Goal: Transaction & Acquisition: Book appointment/travel/reservation

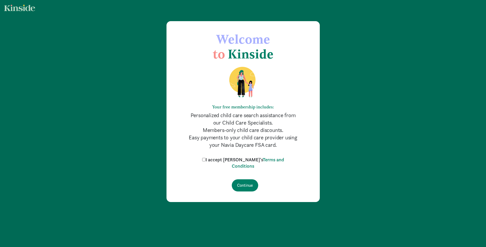
click at [206, 159] on input "I accept [PERSON_NAME]'s Terms and Conditions" at bounding box center [203, 159] width 3 height 3
checkbox input "true"
click at [249, 184] on input "Continue" at bounding box center [245, 185] width 26 height 12
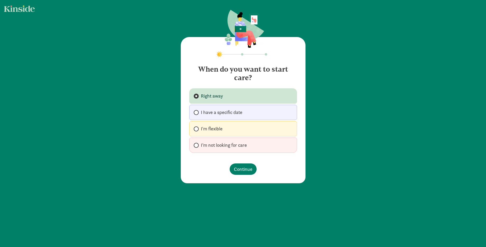
click at [220, 128] on span "I'm flexible" at bounding box center [212, 129] width 22 height 6
click at [197, 128] on input "I'm flexible" at bounding box center [195, 128] width 3 height 3
radio input "true"
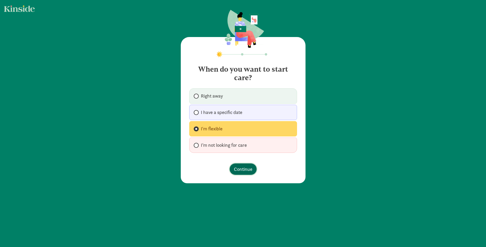
click at [247, 170] on span "Continue" at bounding box center [243, 168] width 18 height 7
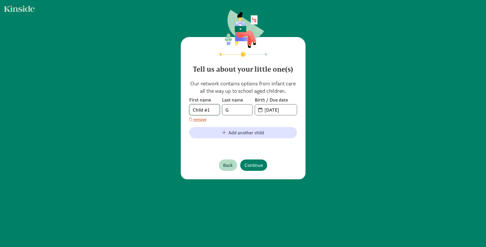
drag, startPoint x: 212, startPoint y: 110, endPoint x: 170, endPoint y: 112, distance: 42.3
click at [170, 112] on div "Tell us about your little one(s) Our network contains options from infant care …" at bounding box center [243, 95] width 486 height 190
type input "N"
click at [271, 109] on input "08-29-2025" at bounding box center [278, 109] width 35 height 11
drag, startPoint x: 263, startPoint y: 109, endPoint x: 287, endPoint y: 108, distance: 23.6
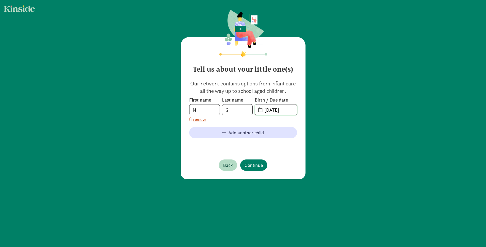
click at [287, 108] on input "08-29-2025" at bounding box center [278, 109] width 35 height 11
type input "04-18-2022"
click at [167, 117] on div "Tell us about your little one(s) Our network contains options from infant care …" at bounding box center [243, 95] width 486 height 190
click at [268, 110] on input "20-22-0418" at bounding box center [278, 109] width 35 height 11
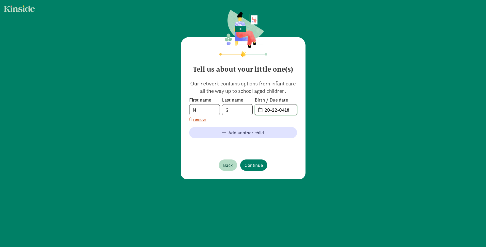
click at [268, 110] on input "20-22-0418" at bounding box center [278, 109] width 35 height 11
click at [261, 111] on input "4" at bounding box center [278, 109] width 35 height 11
click at [259, 111] on span "4" at bounding box center [276, 109] width 42 height 11
drag, startPoint x: 268, startPoint y: 110, endPoint x: 261, endPoint y: 111, distance: 7.4
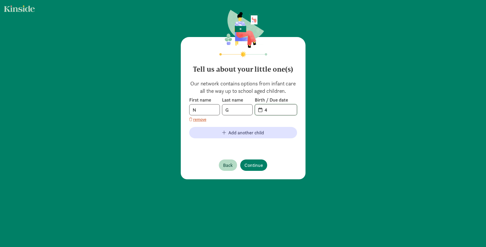
click at [261, 111] on input "4" at bounding box center [278, 109] width 35 height 11
click at [268, 111] on input "4" at bounding box center [278, 109] width 35 height 11
click at [277, 110] on input "42-22-022" at bounding box center [278, 109] width 35 height 11
click at [266, 110] on input "42-22-2022" at bounding box center [278, 109] width 35 height 11
click at [267, 110] on input "42-22-2022" at bounding box center [278, 109] width 35 height 11
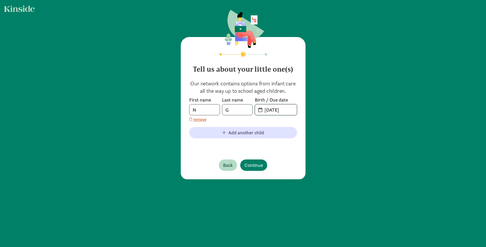
click at [291, 108] on input "04-22-2022" at bounding box center [278, 109] width 35 height 11
drag, startPoint x: 271, startPoint y: 109, endPoint x: 276, endPoint y: 108, distance: 4.7
click at [276, 108] on input "04-22-2022" at bounding box center [278, 109] width 35 height 11
click at [290, 108] on input "04-18-2022" at bounding box center [278, 109] width 35 height 11
type input "04-18-2022"
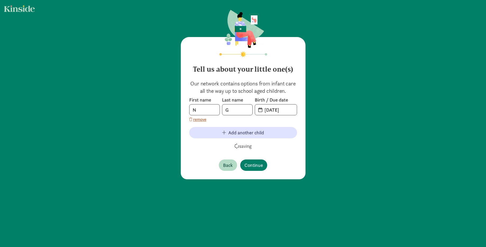
click at [285, 118] on div "First name N Last name G Birth / Due date 04-18-2022 remove" at bounding box center [243, 110] width 108 height 26
click at [255, 165] on span "Continue" at bounding box center [253, 164] width 18 height 7
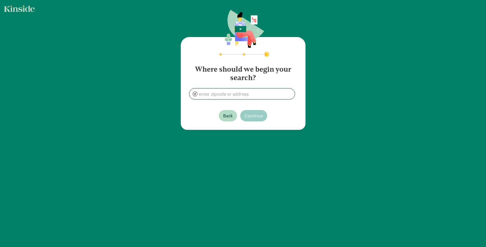
click at [232, 97] on input at bounding box center [241, 94] width 105 height 11
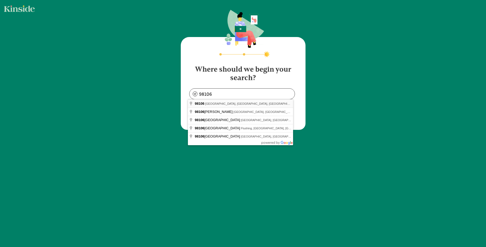
type input "Seattle, WA 98106, USA"
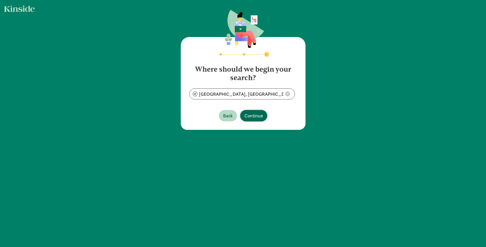
click at [254, 115] on span "Continue" at bounding box center [253, 115] width 18 height 7
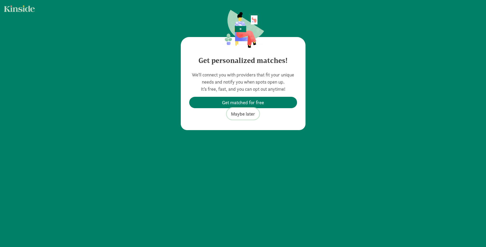
click at [240, 114] on span "Maybe later" at bounding box center [243, 113] width 24 height 7
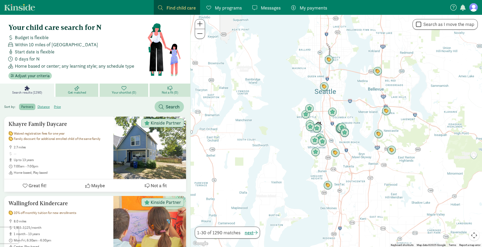
drag, startPoint x: 313, startPoint y: 106, endPoint x: 327, endPoint y: 97, distance: 17.1
click at [327, 97] on div at bounding box center [336, 131] width 291 height 232
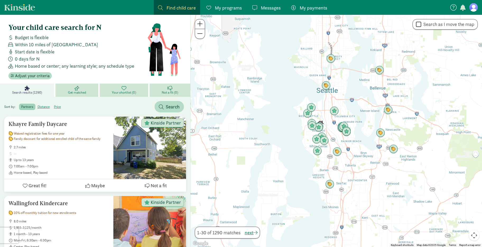
click at [328, 117] on div at bounding box center [336, 131] width 291 height 232
click at [326, 117] on div at bounding box center [336, 131] width 291 height 232
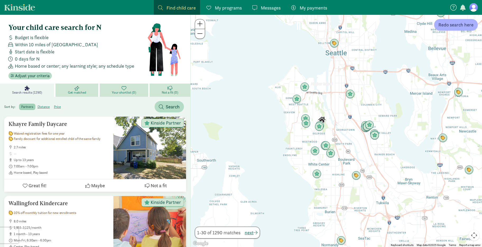
drag, startPoint x: 324, startPoint y: 117, endPoint x: 333, endPoint y: 105, distance: 14.7
click at [333, 106] on div at bounding box center [336, 131] width 291 height 232
click at [330, 119] on div at bounding box center [336, 131] width 291 height 232
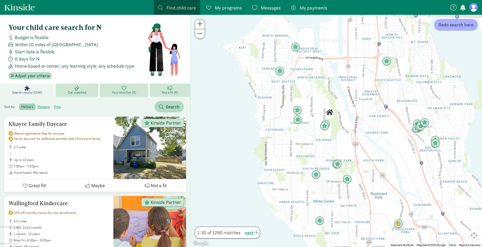
drag, startPoint x: 323, startPoint y: 112, endPoint x: 343, endPoint y: 109, distance: 19.9
click at [343, 109] on div at bounding box center [336, 131] width 291 height 232
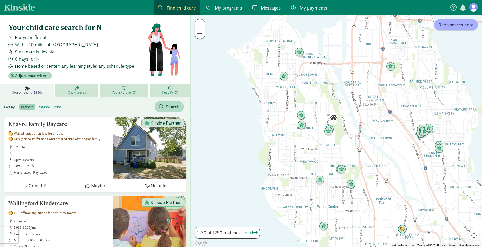
click at [334, 118] on img "Click to see details" at bounding box center [333, 117] width 9 height 9
click at [328, 112] on div "To navigate, press the arrow keys." at bounding box center [336, 131] width 291 height 232
click at [328, 112] on div at bounding box center [336, 131] width 291 height 232
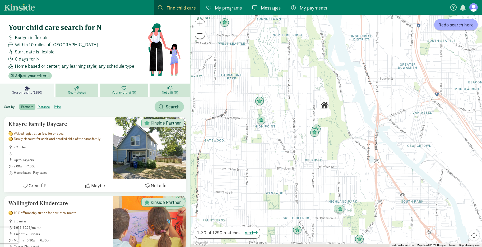
drag, startPoint x: 328, startPoint y: 107, endPoint x: 313, endPoint y: 89, distance: 23.5
click at [313, 89] on div at bounding box center [336, 131] width 291 height 232
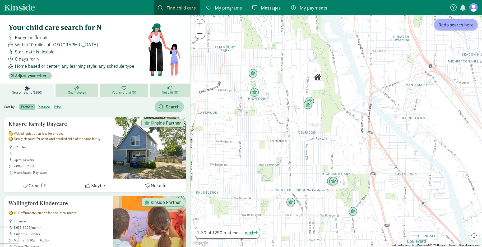
drag, startPoint x: 331, startPoint y: 129, endPoint x: 326, endPoint y: 112, distance: 17.9
click at [327, 114] on div at bounding box center [336, 131] width 291 height 232
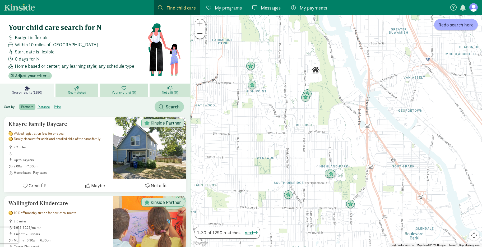
click at [316, 69] on img "Click to see details" at bounding box center [315, 69] width 9 height 9
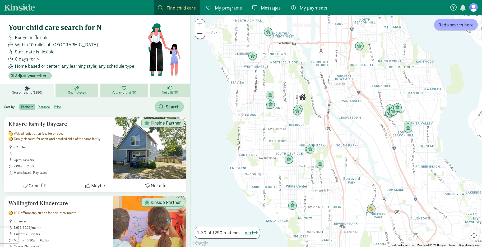
drag, startPoint x: 329, startPoint y: 120, endPoint x: 309, endPoint y: 123, distance: 20.3
click at [310, 123] on div at bounding box center [336, 131] width 291 height 232
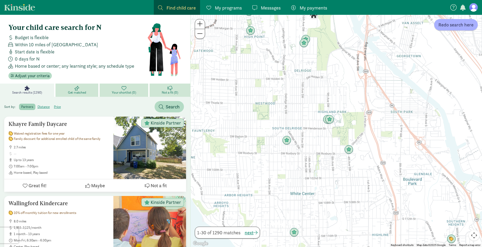
drag, startPoint x: 312, startPoint y: 163, endPoint x: 328, endPoint y: 132, distance: 35.1
click at [328, 132] on div at bounding box center [336, 131] width 291 height 232
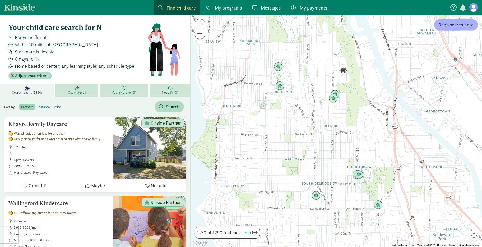
drag, startPoint x: 279, startPoint y: 112, endPoint x: 308, endPoint y: 168, distance: 62.9
click at [308, 168] on div at bounding box center [336, 131] width 291 height 232
click at [457, 27] on span "Redo search here" at bounding box center [455, 24] width 35 height 7
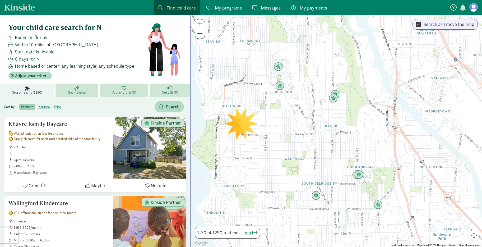
click at [241, 124] on div at bounding box center [336, 131] width 291 height 232
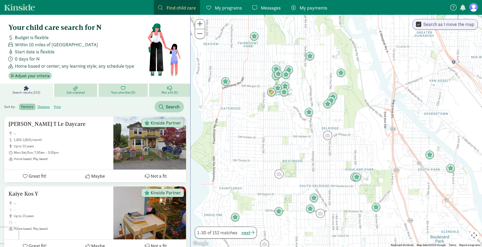
drag, startPoint x: 303, startPoint y: 130, endPoint x: 296, endPoint y: 125, distance: 8.4
click at [300, 133] on div at bounding box center [336, 131] width 291 height 232
click at [271, 92] on img "Click to see details" at bounding box center [271, 92] width 10 height 10
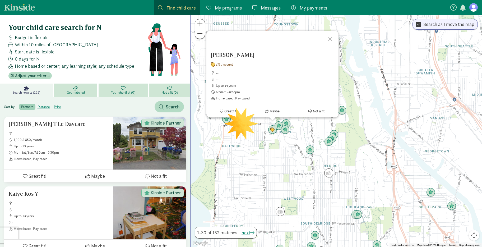
click at [332, 38] on div at bounding box center [330, 38] width 15 height 15
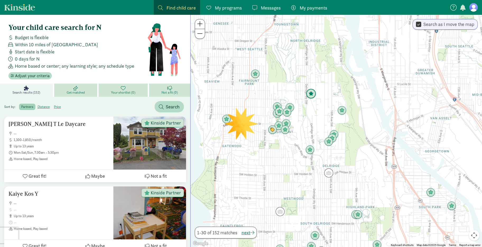
click at [312, 93] on img "Click to see details" at bounding box center [311, 94] width 10 height 10
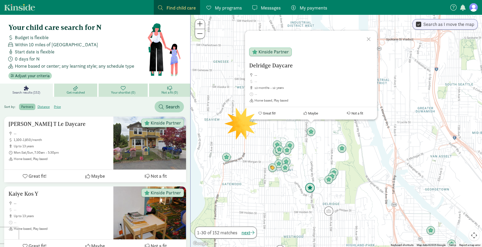
click at [311, 187] on img "Click to see details" at bounding box center [310, 188] width 10 height 10
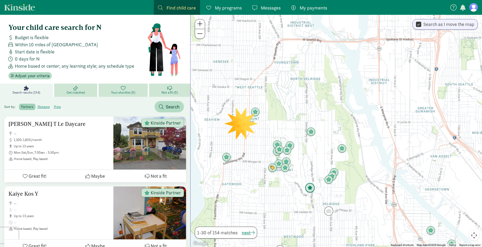
click at [311, 188] on img "Click to see details" at bounding box center [310, 188] width 10 height 10
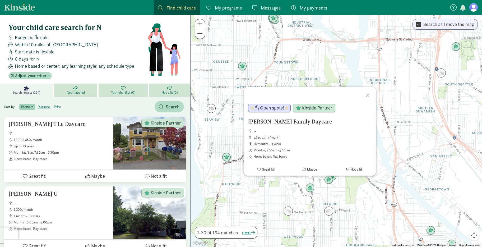
click at [55, 107] on label "price" at bounding box center [57, 107] width 11 height 6
click at [54, 105] on input "price" at bounding box center [54, 105] width 0 height 0
click at [369, 95] on div at bounding box center [368, 94] width 15 height 15
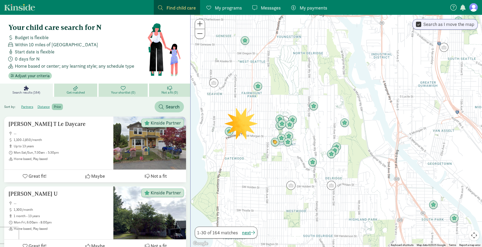
drag, startPoint x: 314, startPoint y: 143, endPoint x: 317, endPoint y: 112, distance: 31.6
click at [317, 112] on div at bounding box center [336, 131] width 291 height 232
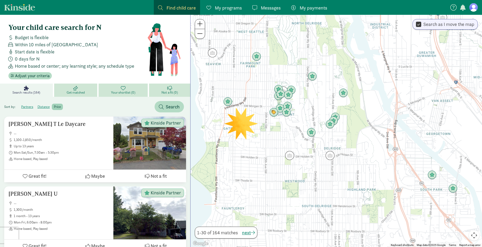
drag, startPoint x: 314, startPoint y: 144, endPoint x: 312, endPoint y: 120, distance: 24.4
click at [312, 120] on div at bounding box center [336, 131] width 291 height 232
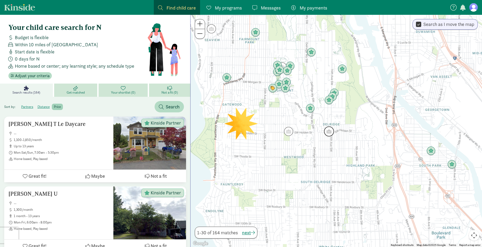
drag, startPoint x: 324, startPoint y: 145, endPoint x: 324, endPoint y: 123, distance: 21.7
click at [324, 126] on img "Click to see details" at bounding box center [329, 131] width 10 height 10
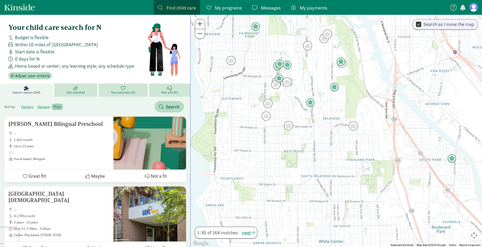
click at [329, 125] on div "To navigate, press the arrow keys." at bounding box center [336, 131] width 291 height 232
click at [355, 126] on img "Click to see details" at bounding box center [353, 126] width 10 height 10
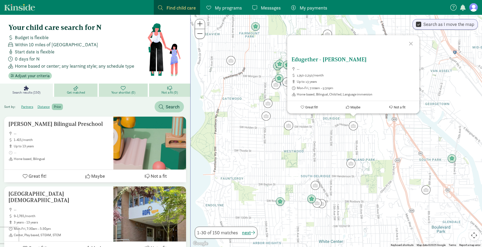
click at [304, 107] on button "Great fit!" at bounding box center [309, 107] width 44 height 12
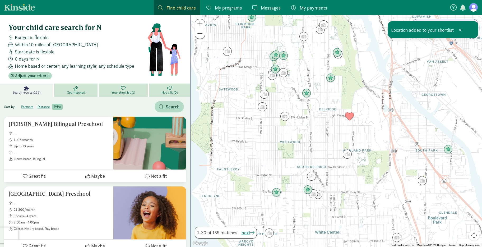
drag, startPoint x: 344, startPoint y: 133, endPoint x: 340, endPoint y: 123, distance: 10.9
click at [340, 123] on div at bounding box center [336, 131] width 291 height 232
click at [347, 155] on img "Click to see details" at bounding box center [347, 154] width 10 height 10
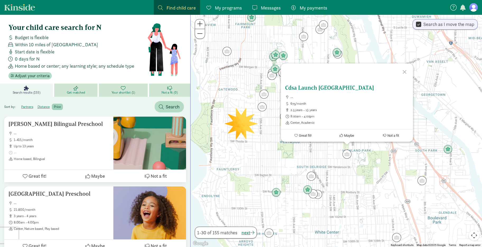
click at [296, 135] on icon at bounding box center [295, 135] width 3 height 3
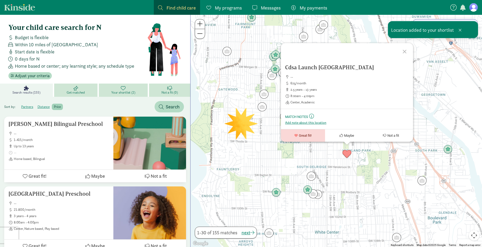
drag, startPoint x: 354, startPoint y: 66, endPoint x: 294, endPoint y: 68, distance: 59.7
click at [296, 67] on h5 "Cdsa Launch [GEOGRAPHIC_DATA]" at bounding box center [347, 67] width 124 height 6
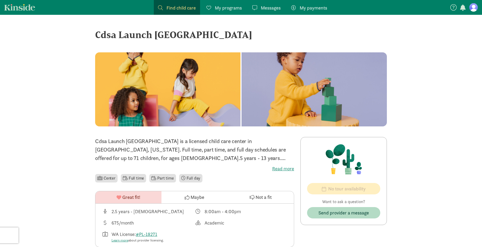
scroll to position [3, 0]
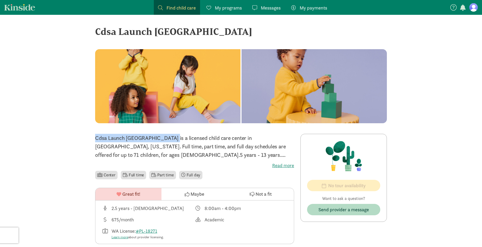
drag, startPoint x: 138, startPoint y: 139, endPoint x: 268, endPoint y: 136, distance: 130.3
click at [268, 136] on p "Cdsa Launch [GEOGRAPHIC_DATA] is a licensed child care center in [GEOGRAPHIC_DA…" at bounding box center [194, 146] width 199 height 25
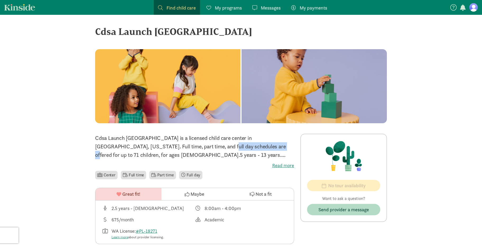
drag, startPoint x: 148, startPoint y: 145, endPoint x: 200, endPoint y: 148, distance: 52.6
click at [200, 147] on p "Cdsa Launch [GEOGRAPHIC_DATA] is a licensed child care center in [GEOGRAPHIC_DA…" at bounding box center [194, 146] width 199 height 25
click at [199, 152] on p "Cdsa Launch [GEOGRAPHIC_DATA] is a licensed child care center in [GEOGRAPHIC_DA…" at bounding box center [194, 146] width 199 height 25
drag, startPoint x: 180, startPoint y: 154, endPoint x: 231, endPoint y: 152, distance: 50.8
click at [227, 152] on p "Cdsa Launch [GEOGRAPHIC_DATA] is a licensed child care center in [GEOGRAPHIC_DA…" at bounding box center [194, 146] width 199 height 25
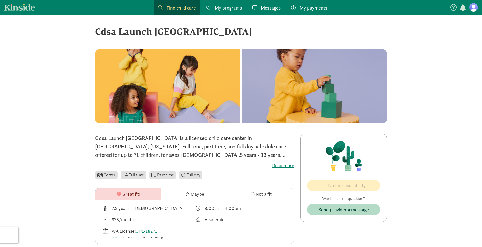
click at [272, 154] on p "Cdsa Launch [GEOGRAPHIC_DATA] is a licensed child care center in [GEOGRAPHIC_DA…" at bounding box center [194, 146] width 199 height 25
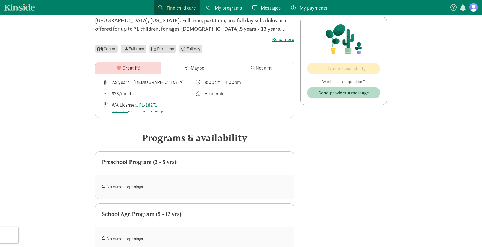
scroll to position [40, 0]
